Goal: Download file/media

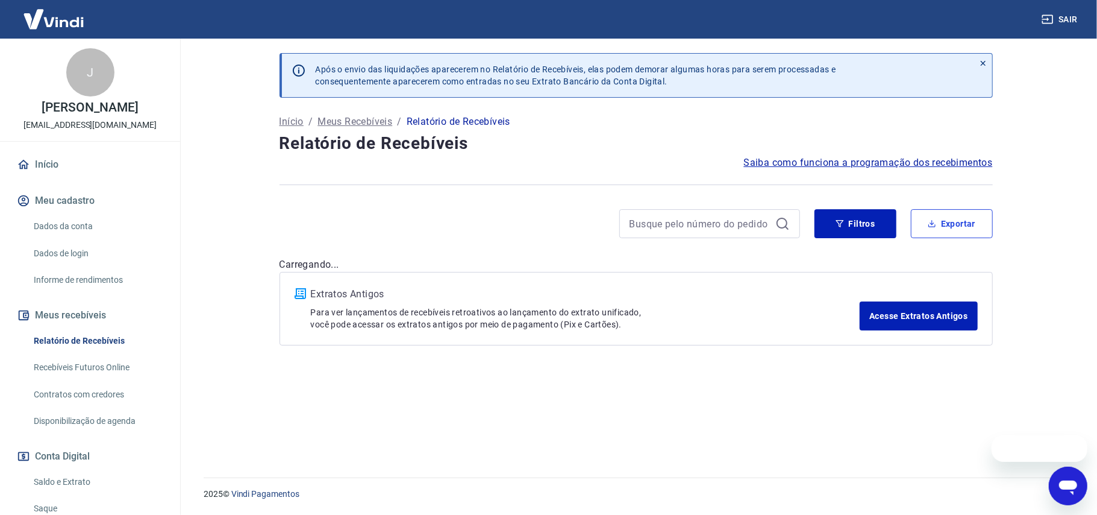
click at [957, 227] on button "Exportar" at bounding box center [952, 223] width 82 height 29
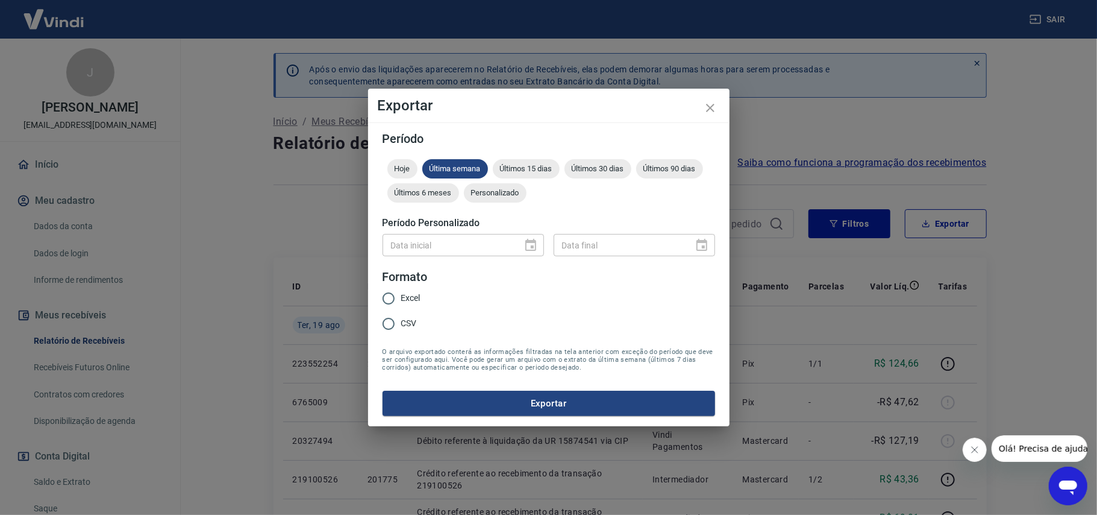
click at [386, 318] on input "CSV" at bounding box center [388, 323] width 25 height 25
radio input "true"
click at [492, 198] on div "Personalizado" at bounding box center [495, 192] width 63 height 19
click at [502, 192] on span "Personalizado" at bounding box center [495, 192] width 63 height 9
click at [531, 242] on icon "Choose date" at bounding box center [530, 245] width 11 height 12
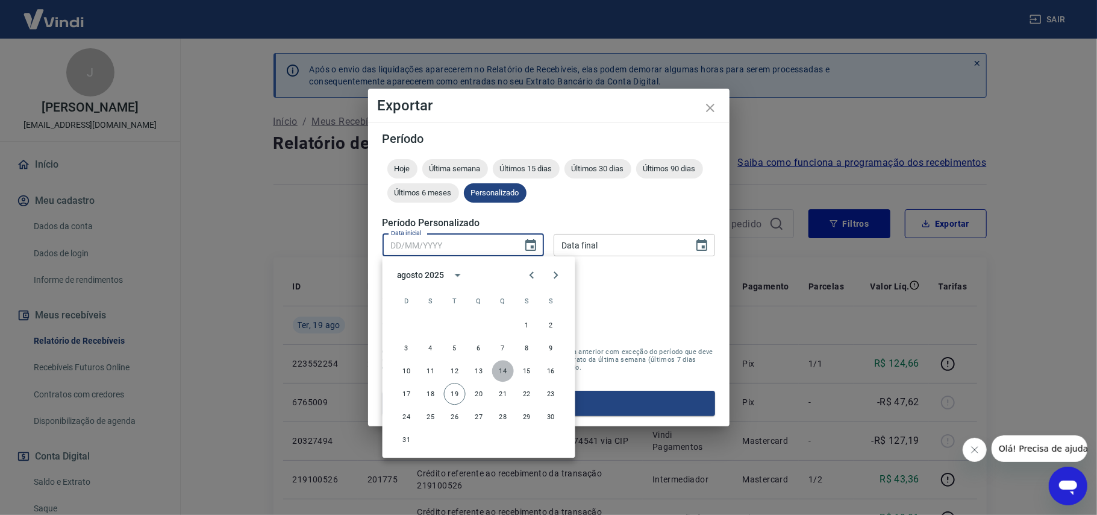
click at [502, 372] on button "14" at bounding box center [503, 371] width 22 height 22
type input "[DATE]"
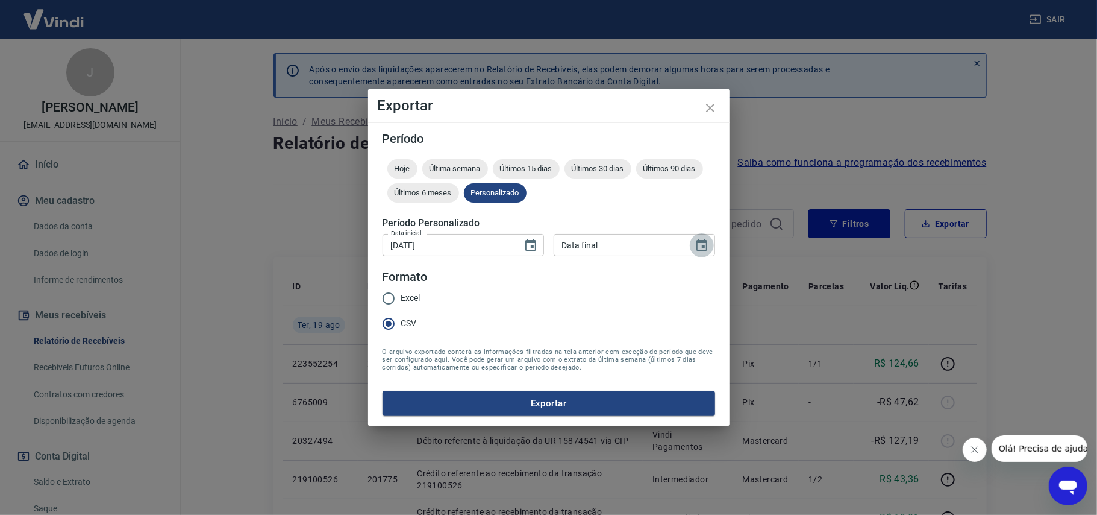
click at [698, 245] on icon "Choose date" at bounding box center [702, 245] width 14 height 14
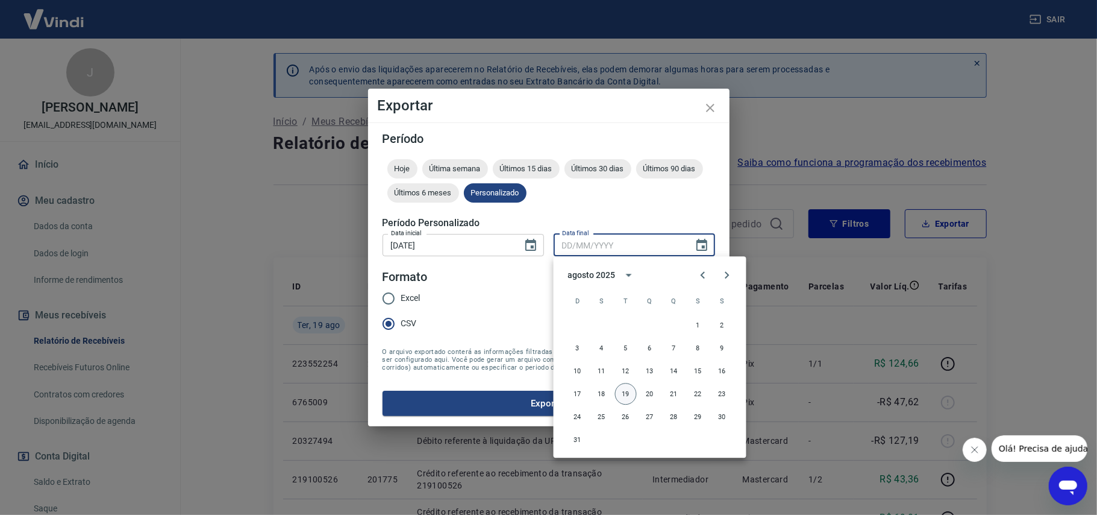
click at [630, 398] on button "19" at bounding box center [626, 394] width 22 height 22
type input "[DATE]"
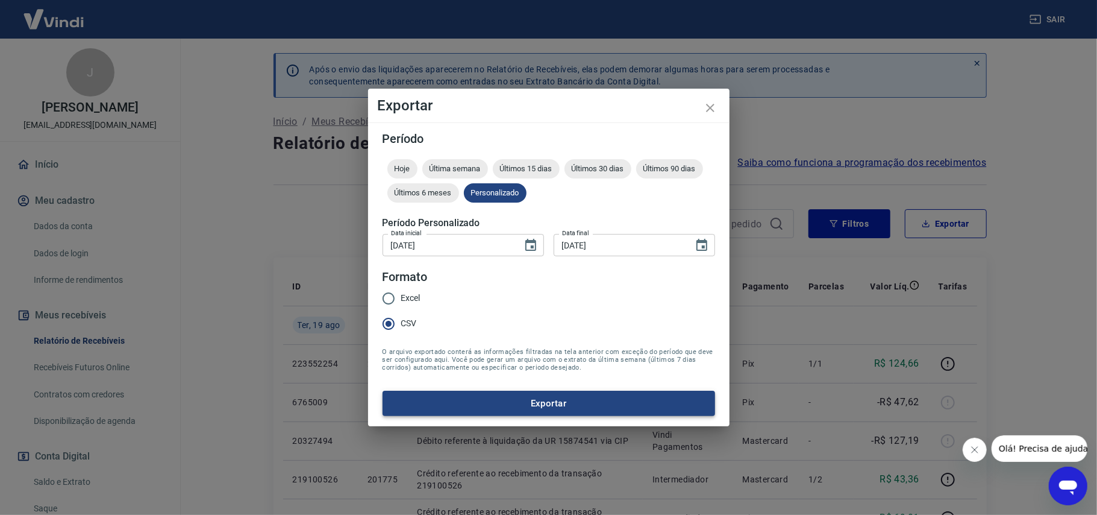
click at [584, 400] on button "Exportar" at bounding box center [549, 402] width 333 height 25
